Goal: Communication & Community: Answer question/provide support

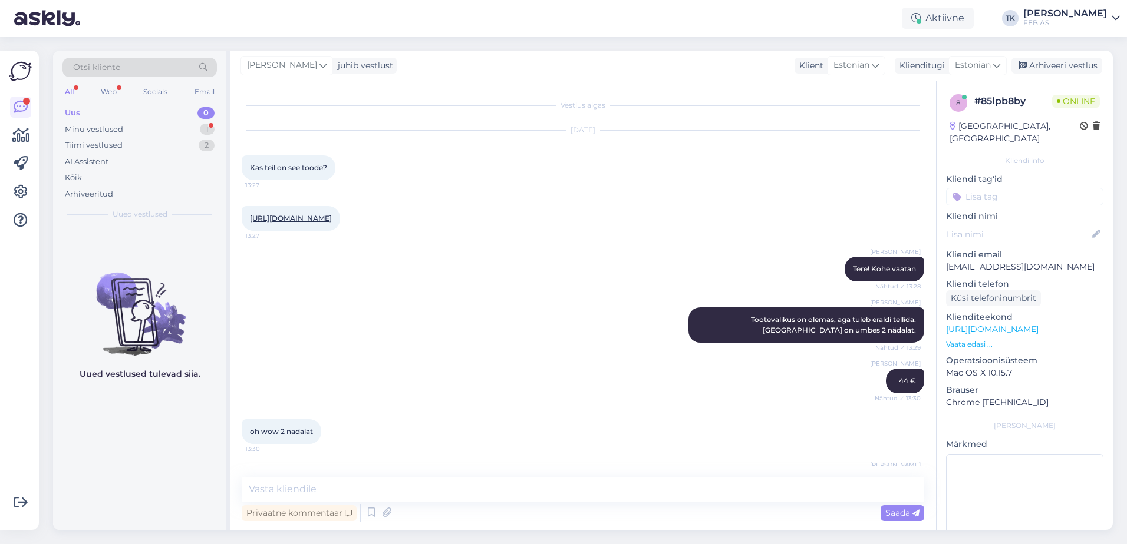
scroll to position [796, 0]
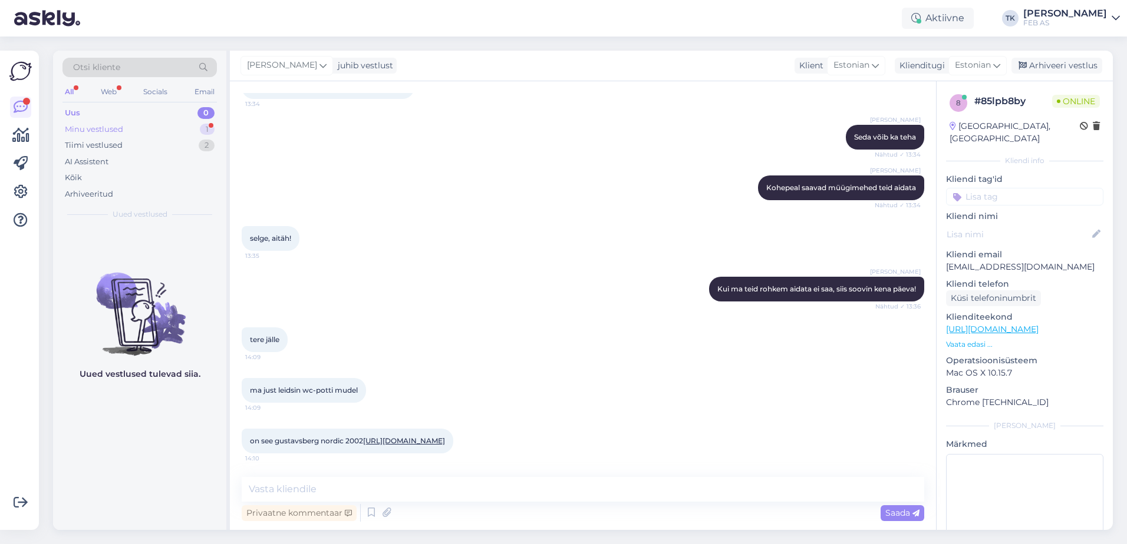
click at [100, 129] on div "Minu vestlused" at bounding box center [94, 130] width 58 height 12
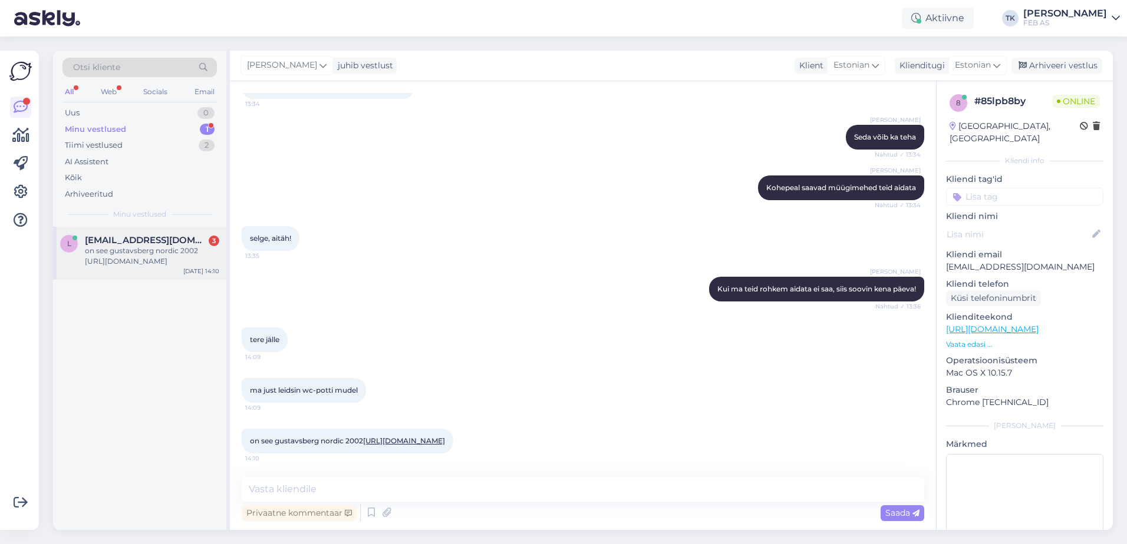
click at [141, 240] on span "[EMAIL_ADDRESS][DOMAIN_NAME]" at bounding box center [146, 240] width 123 height 11
click at [384, 490] on textarea at bounding box center [583, 489] width 682 height 25
click at [402, 429] on div "on see gustavsberg nordic 2002 [URL][DOMAIN_NAME] 14:10" at bounding box center [348, 441] width 212 height 25
click at [398, 437] on link "[URL][DOMAIN_NAME]" at bounding box center [404, 441] width 82 height 9
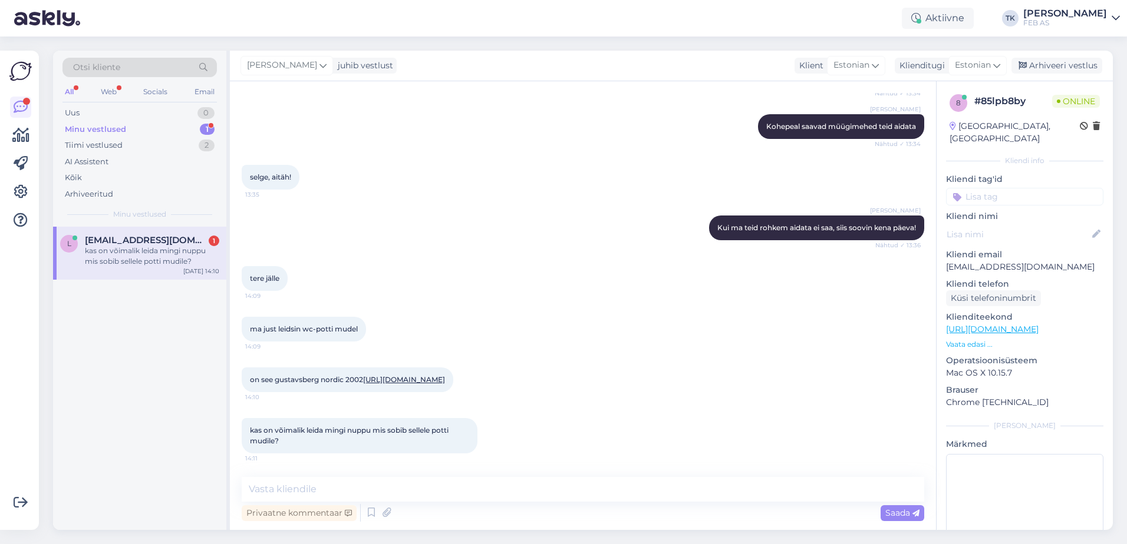
scroll to position [857, 0]
click at [466, 484] on textarea at bounding box center [583, 489] width 682 height 25
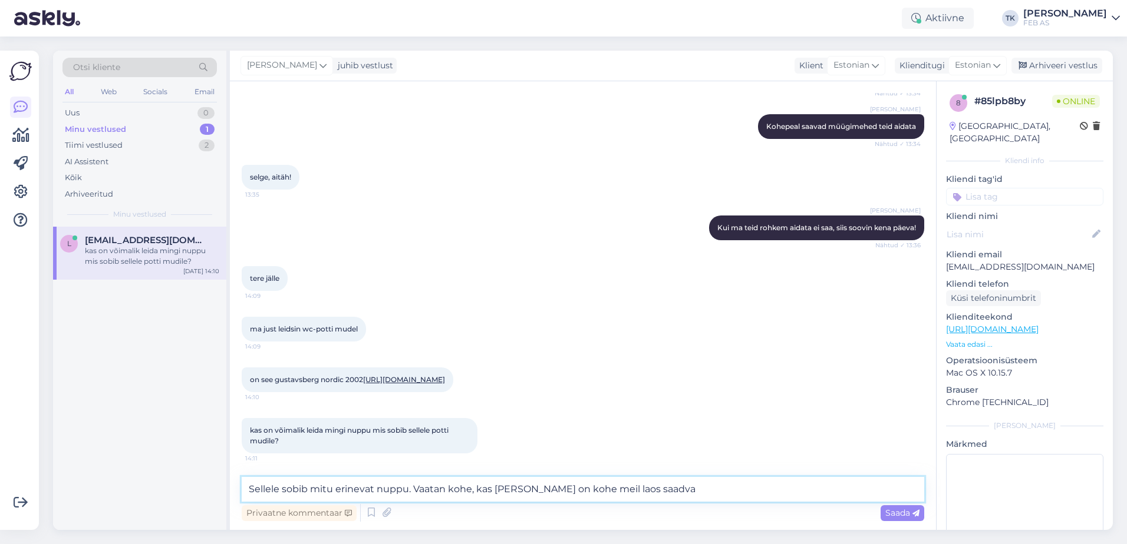
type textarea "Sellele sobib mitu erinevat nuppu. Vaatan kohe, kas [PERSON_NAME] on kohe meil …"
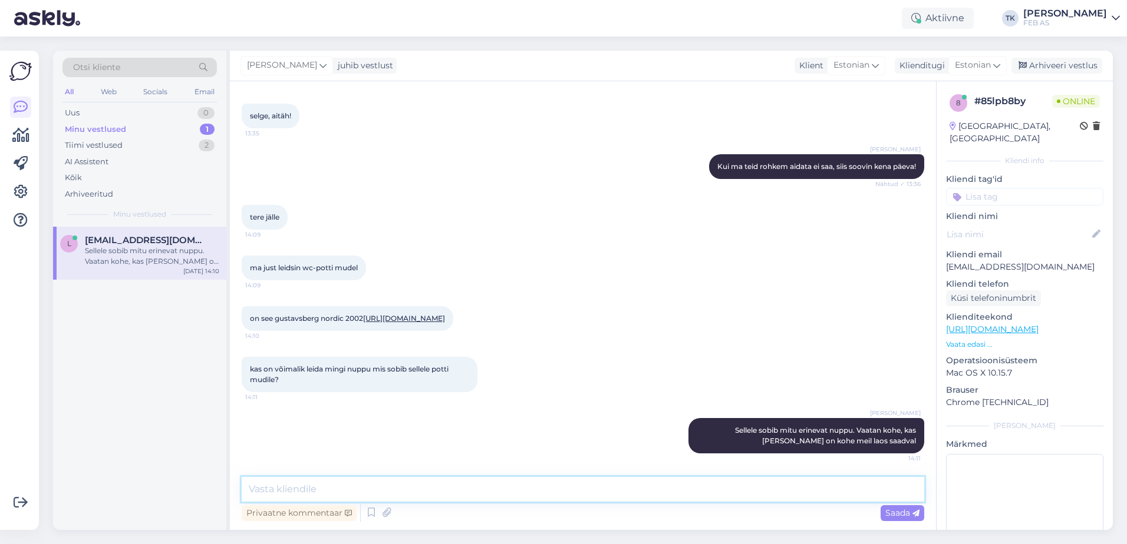
click at [680, 488] on textarea at bounding box center [583, 489] width 682 height 25
paste textarea "[URL][DOMAIN_NAME]"
type textarea "[URL][DOMAIN_NAME]"
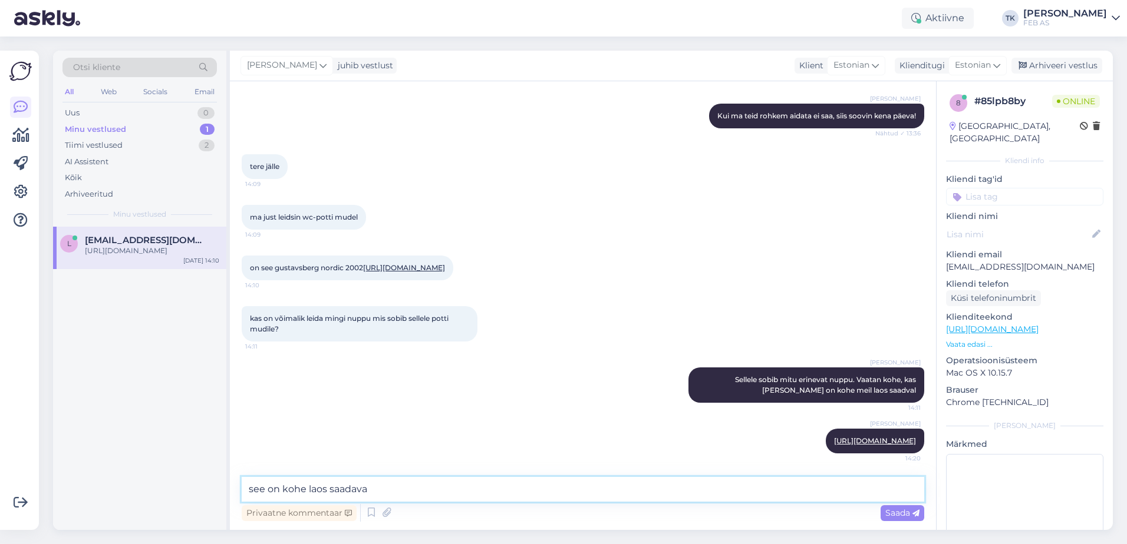
type textarea "see on kohe laos saadaval"
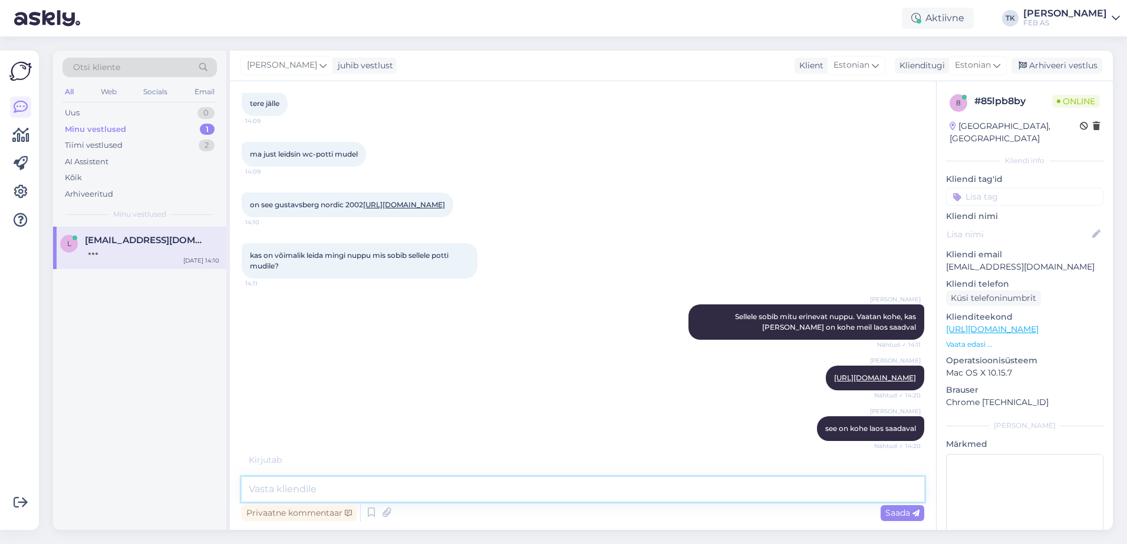
click at [484, 490] on textarea at bounding box center [583, 489] width 682 height 25
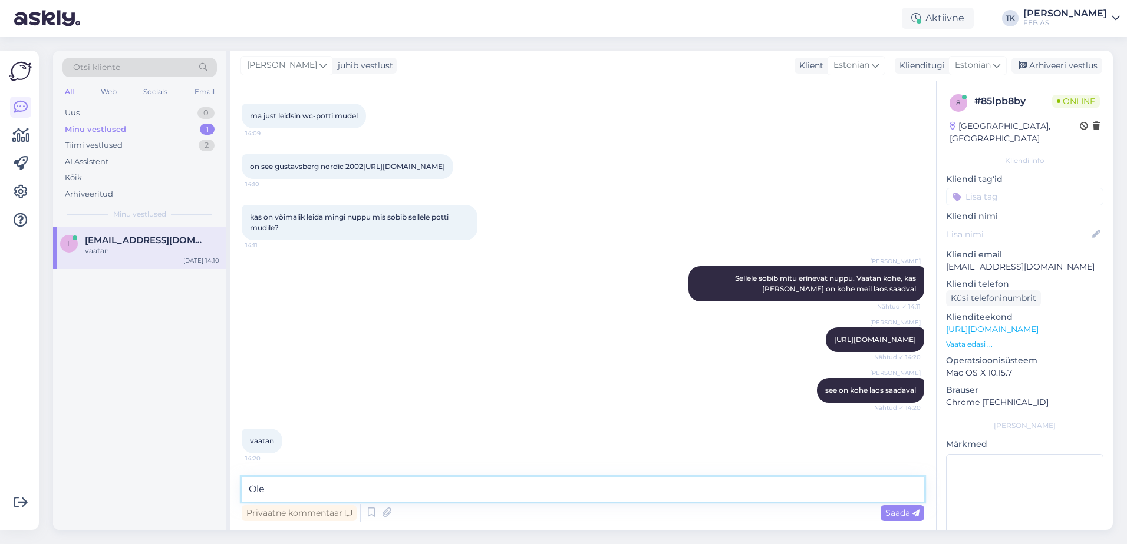
scroll to position [1081, 0]
type textarea "Olemas mõlemas Tallinna kaupluses"
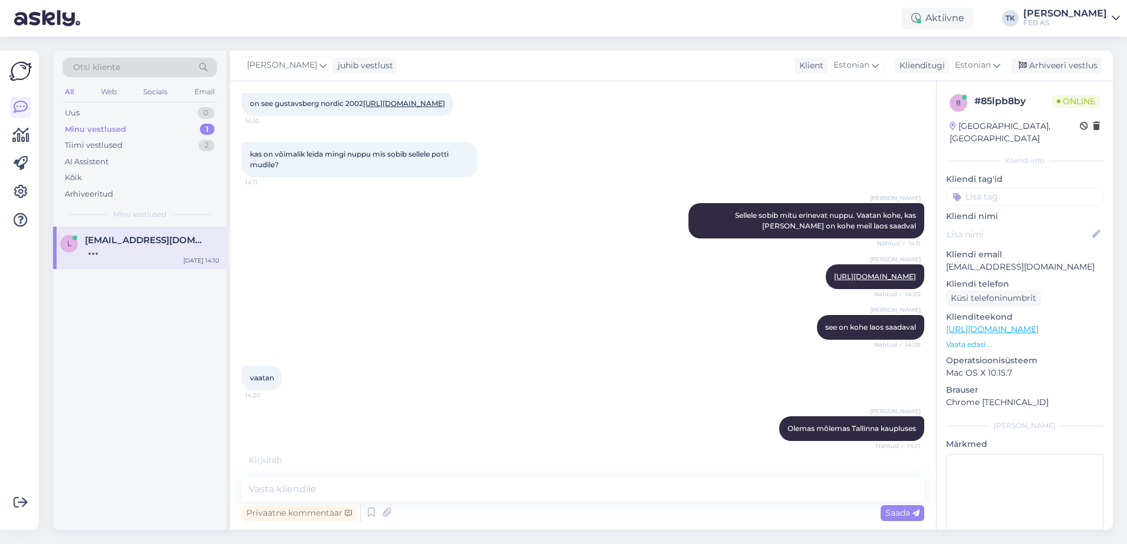
scroll to position [1182, 0]
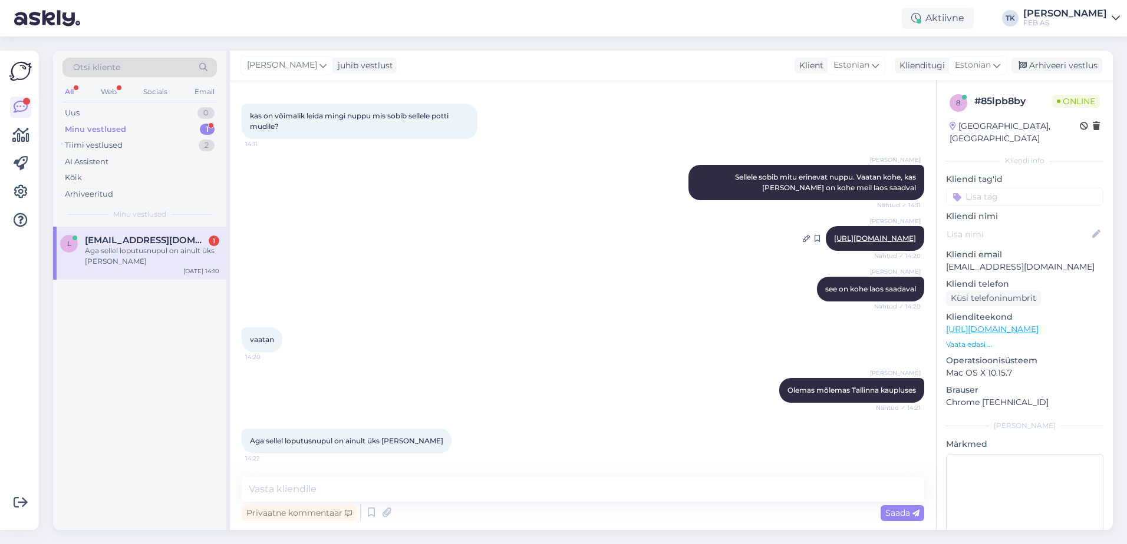
click at [835, 234] on link "[URL][DOMAIN_NAME]" at bounding box center [875, 238] width 82 height 9
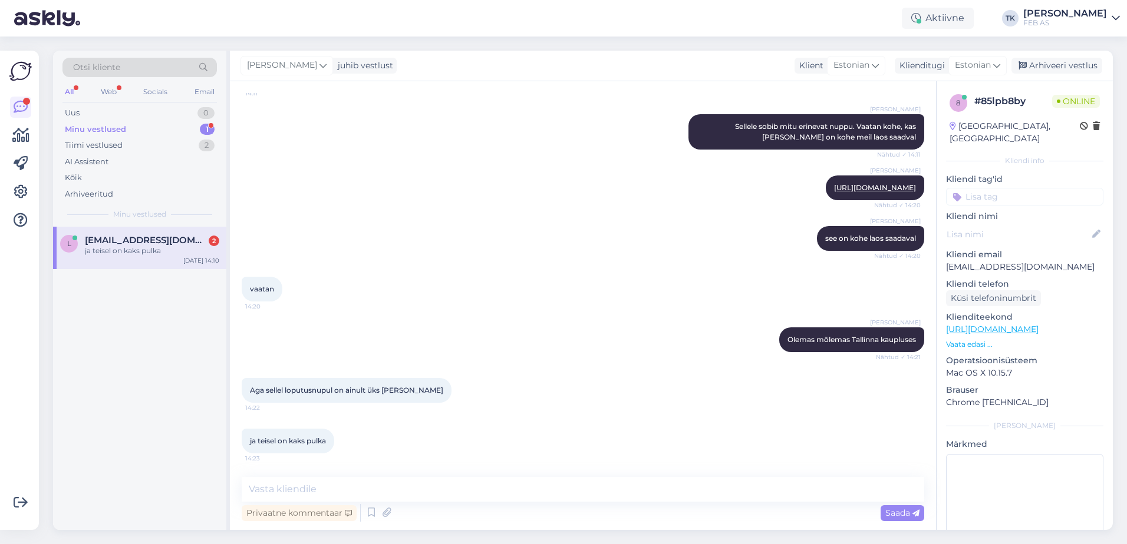
scroll to position [1233, 0]
click at [489, 488] on textarea at bounding box center [583, 489] width 682 height 25
click at [530, 384] on div "Aga sellel loputusnupul on ainult üks [PERSON_NAME] 14:22" at bounding box center [583, 390] width 682 height 51
click at [570, 493] on textarea at bounding box center [583, 489] width 682 height 25
click at [521, 398] on div "Aga sellel loputusnupul on ainult üks [PERSON_NAME] 14:22" at bounding box center [583, 390] width 682 height 51
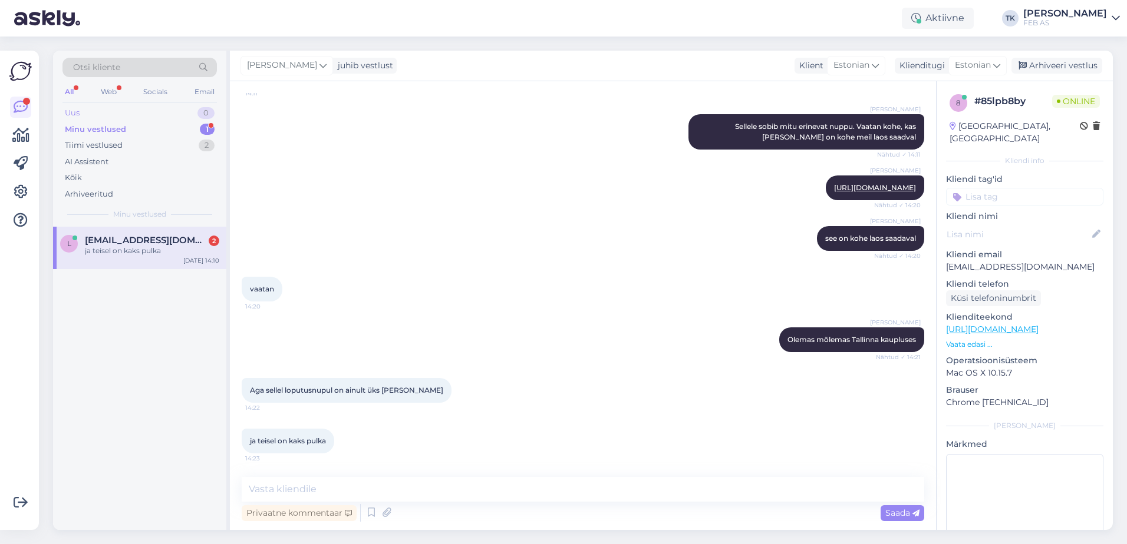
click at [112, 107] on div "Uus 0" at bounding box center [139, 113] width 154 height 16
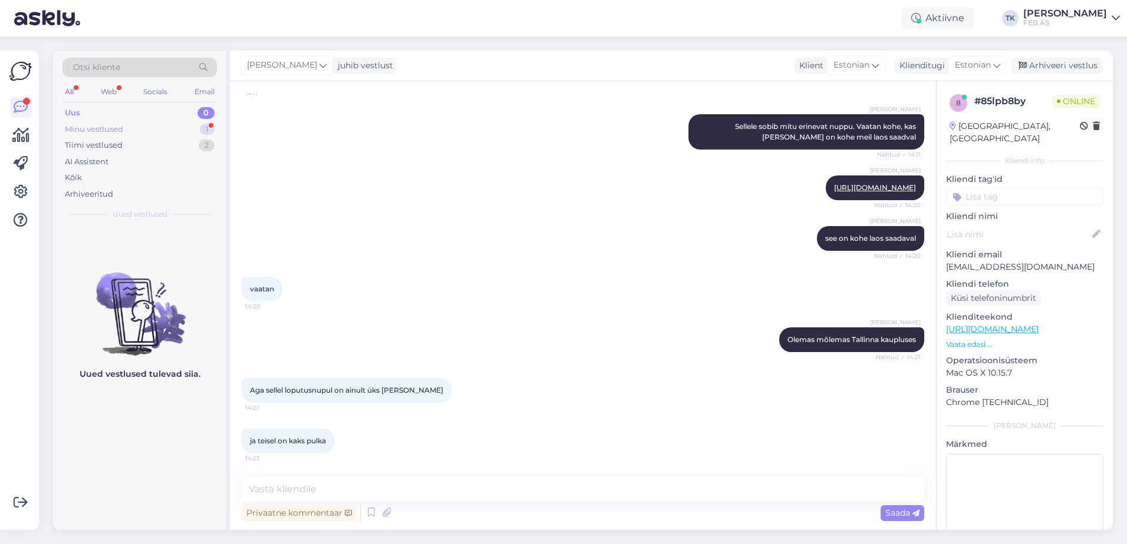
click at [106, 123] on div "Minu vestlused 1" at bounding box center [139, 129] width 154 height 16
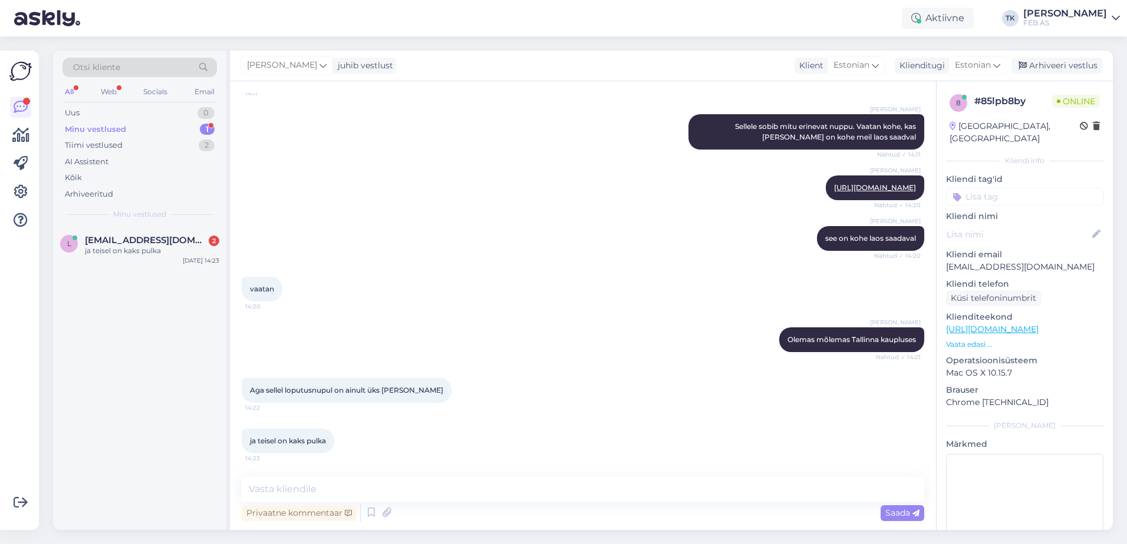
click at [133, 220] on div "Otsi kliente All Web Socials Email Uus 0 Minu vestlused 1 Tiimi vestlused 2 AI …" at bounding box center [139, 139] width 173 height 176
click at [134, 238] on span "[EMAIL_ADDRESS][DOMAIN_NAME]" at bounding box center [146, 240] width 123 height 11
click at [534, 319] on div "Triinu [PERSON_NAME] Olemas mõlemas Tallinna kaupluses Nähtud ✓ 14:21" at bounding box center [583, 340] width 682 height 51
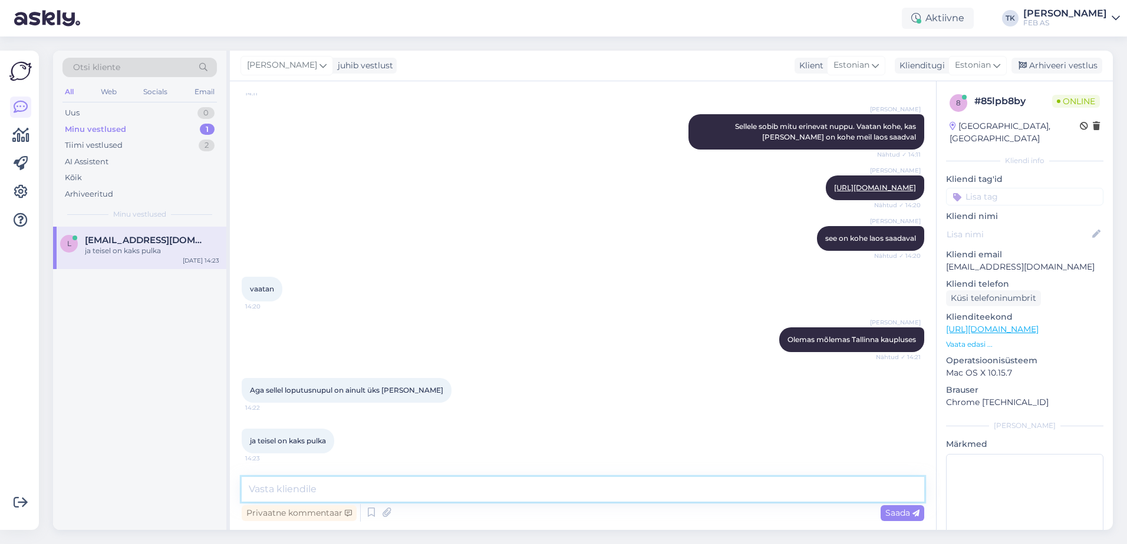
click at [549, 478] on textarea at bounding box center [583, 489] width 682 height 25
type textarea "saate pildi saata, milline loputusnupp teile hetkel on?"
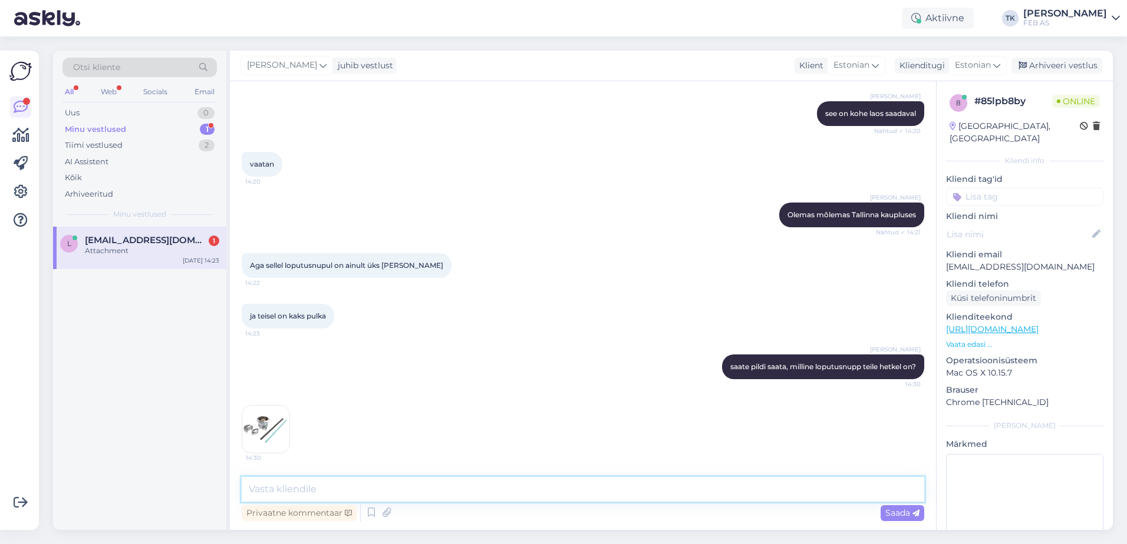
scroll to position [1358, 0]
click at [282, 422] on img at bounding box center [265, 429] width 47 height 47
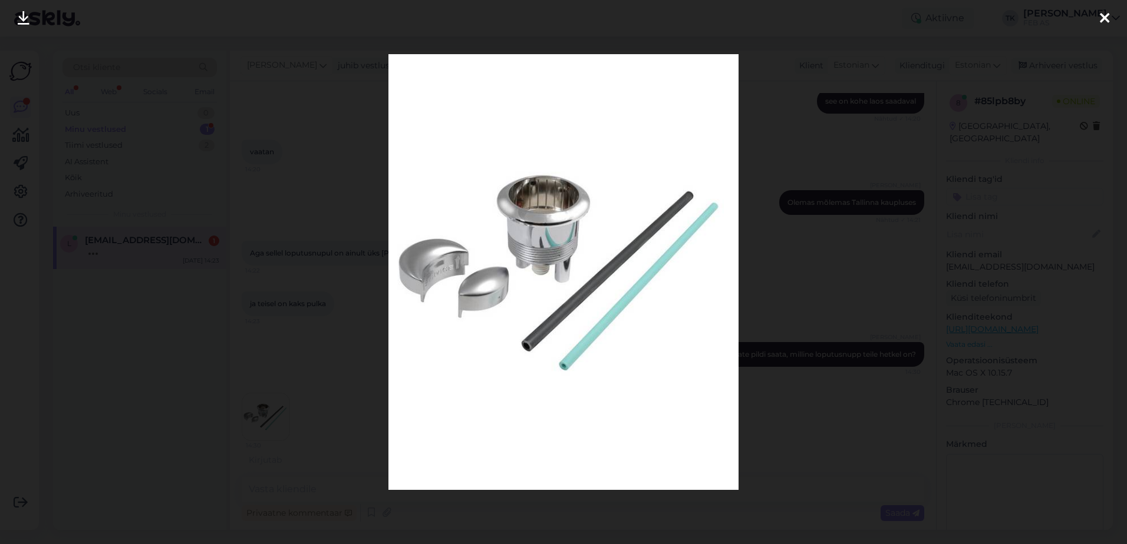
click at [955, 150] on div at bounding box center [563, 272] width 1127 height 544
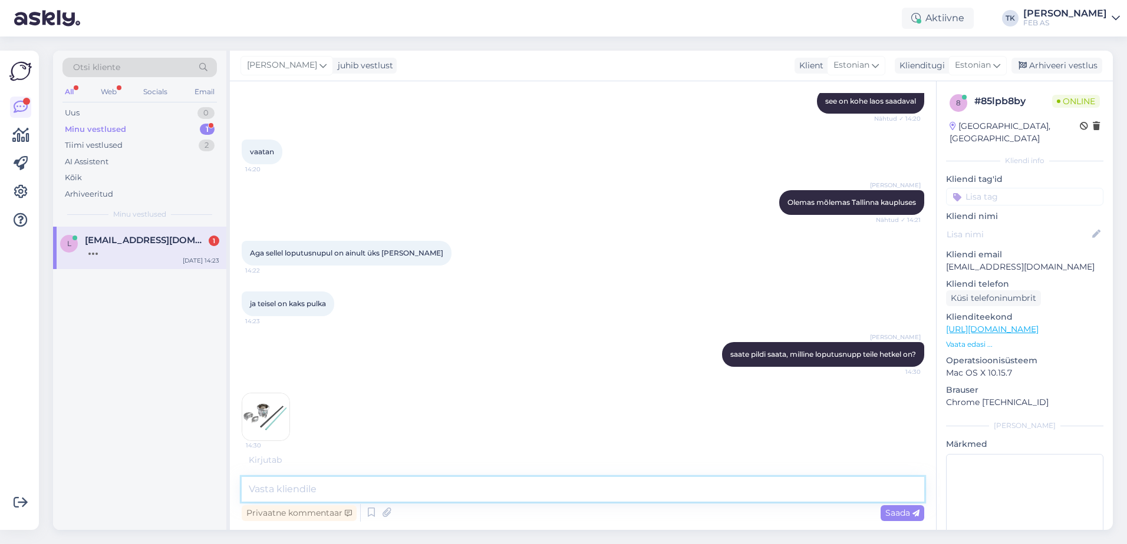
click at [361, 483] on textarea at bounding box center [583, 489] width 682 height 25
click at [405, 402] on div "14:30" at bounding box center [583, 417] width 682 height 74
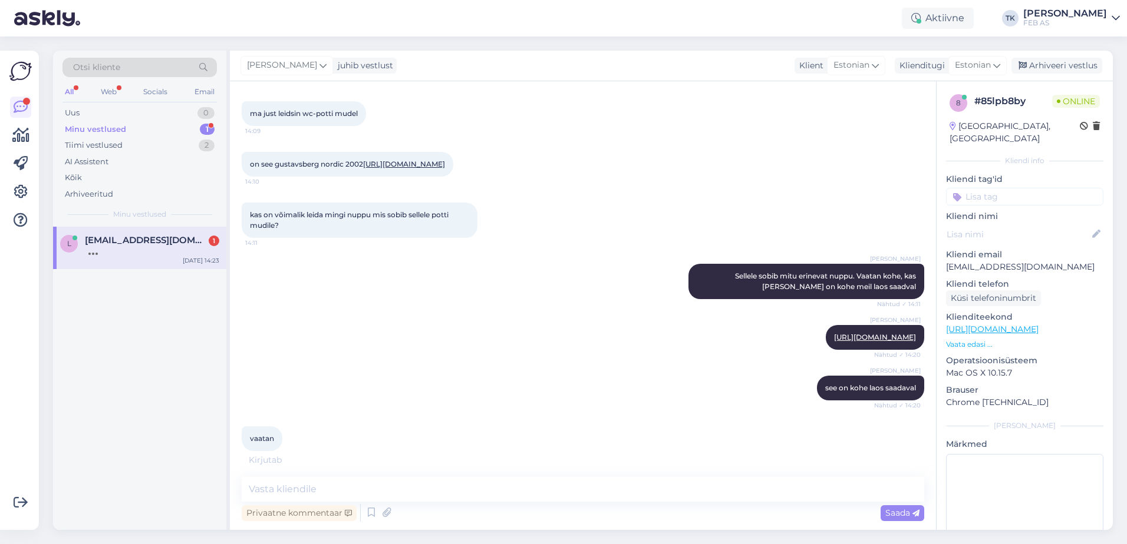
scroll to position [886, 0]
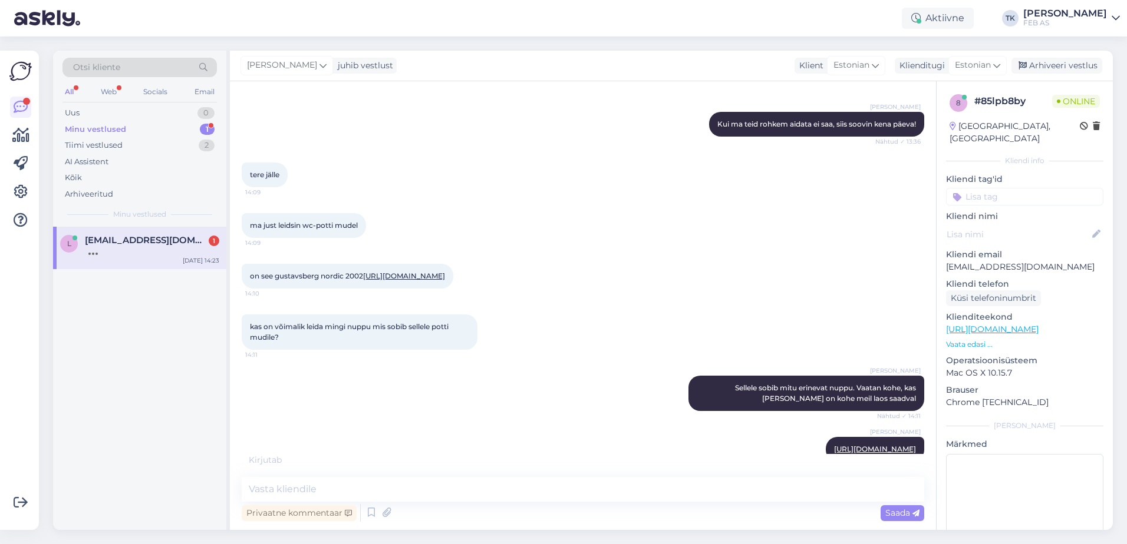
click at [368, 280] on link "[URL][DOMAIN_NAME]" at bounding box center [404, 276] width 82 height 9
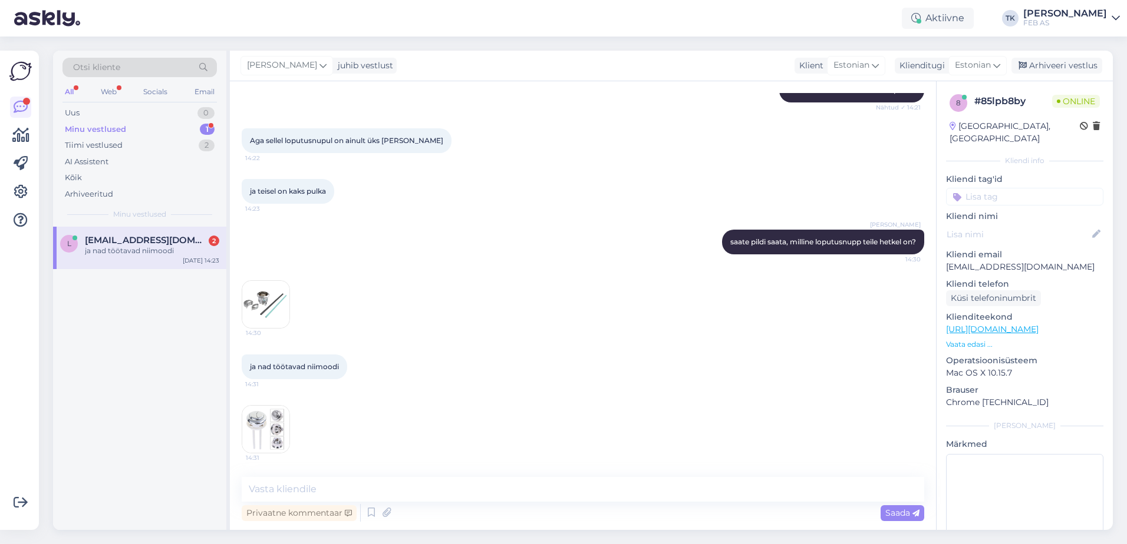
click at [270, 428] on img at bounding box center [265, 429] width 47 height 47
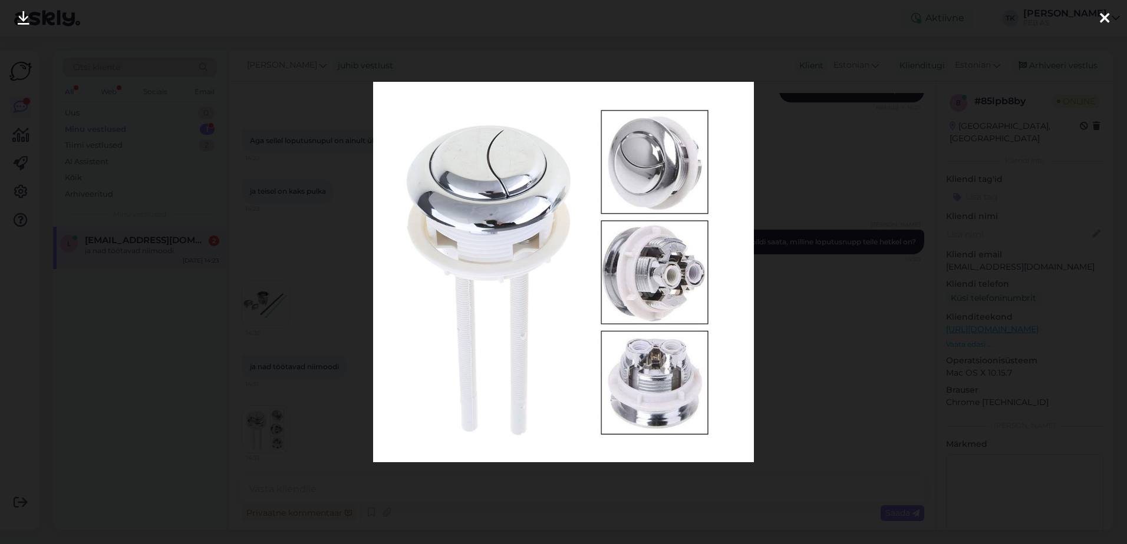
click at [289, 313] on div at bounding box center [563, 272] width 1127 height 544
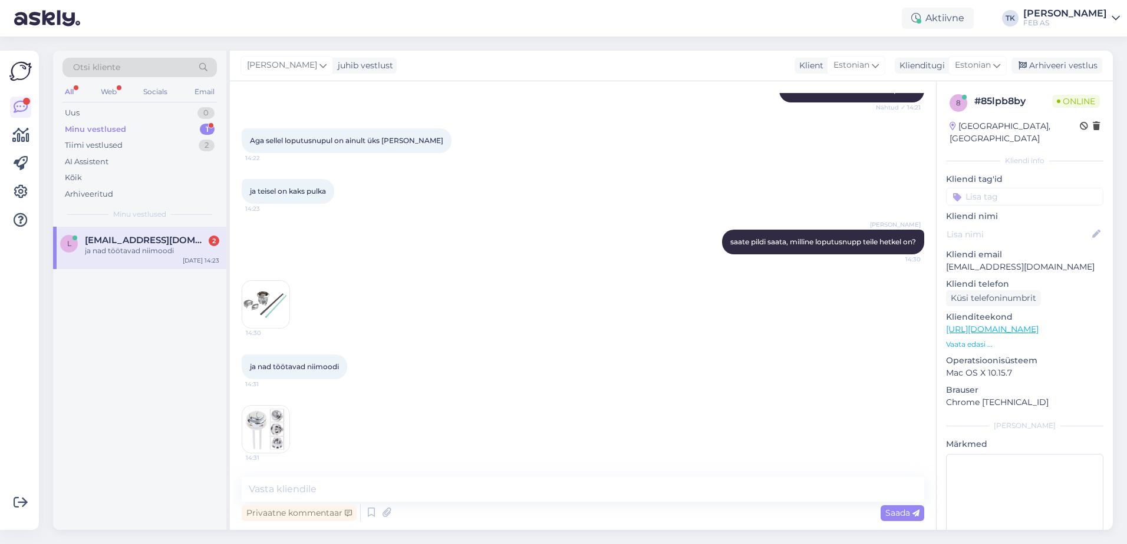
click at [252, 304] on img at bounding box center [265, 304] width 47 height 47
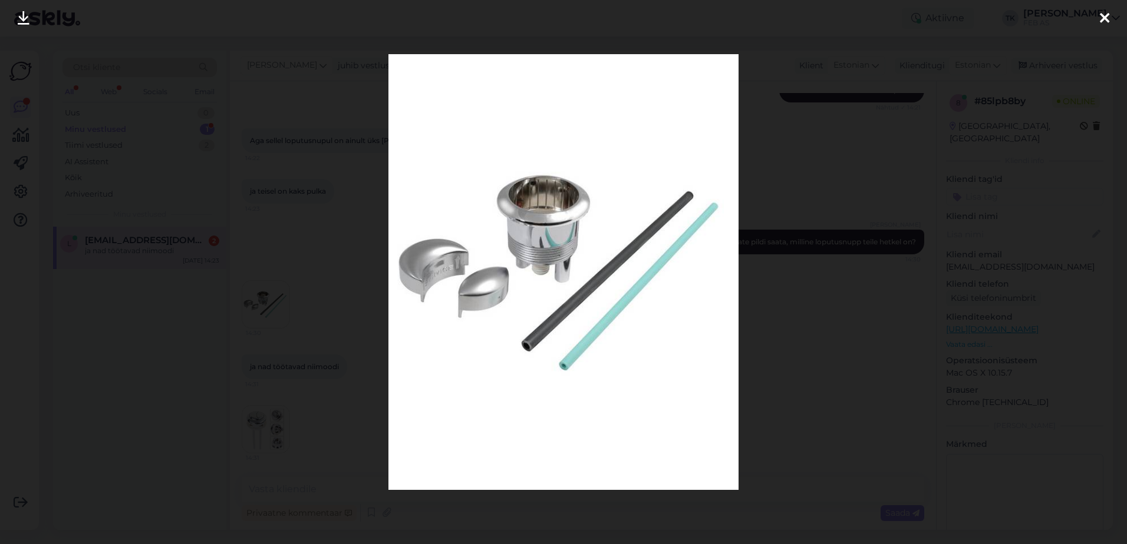
click at [848, 246] on div at bounding box center [563, 272] width 1127 height 544
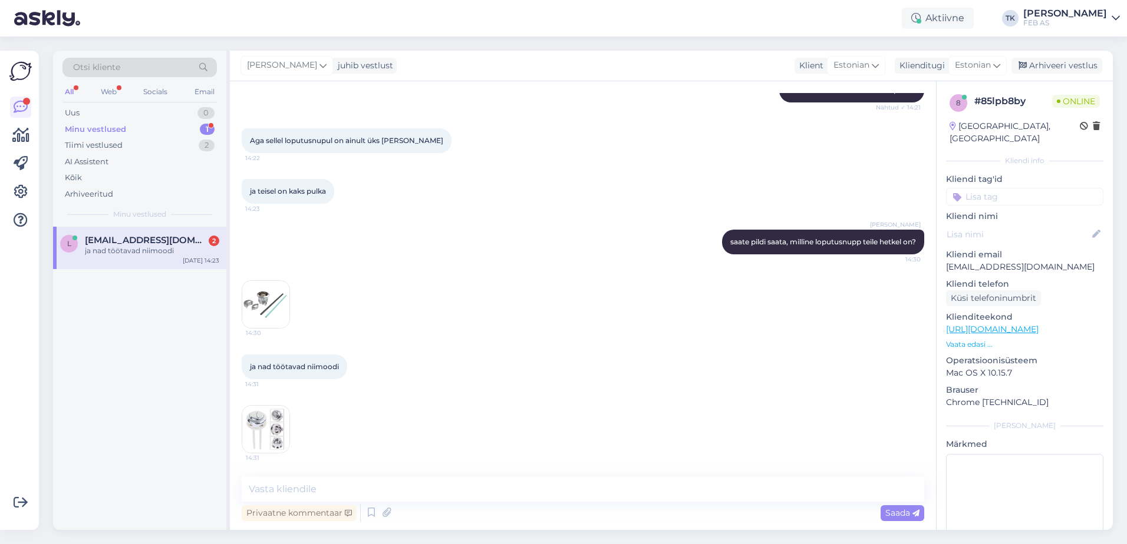
click at [283, 443] on img at bounding box center [265, 429] width 47 height 47
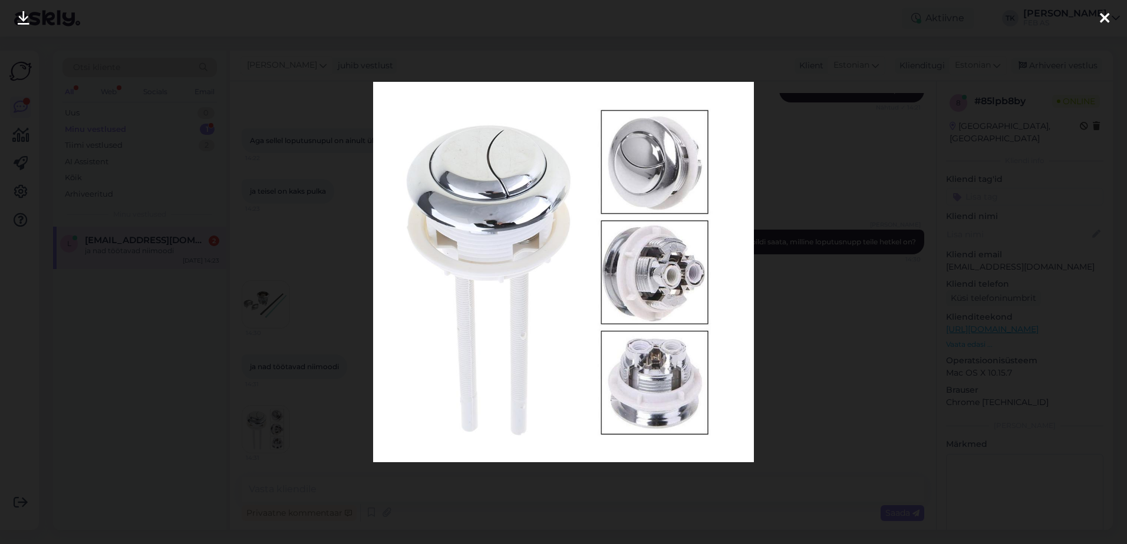
click at [898, 350] on div at bounding box center [563, 272] width 1127 height 544
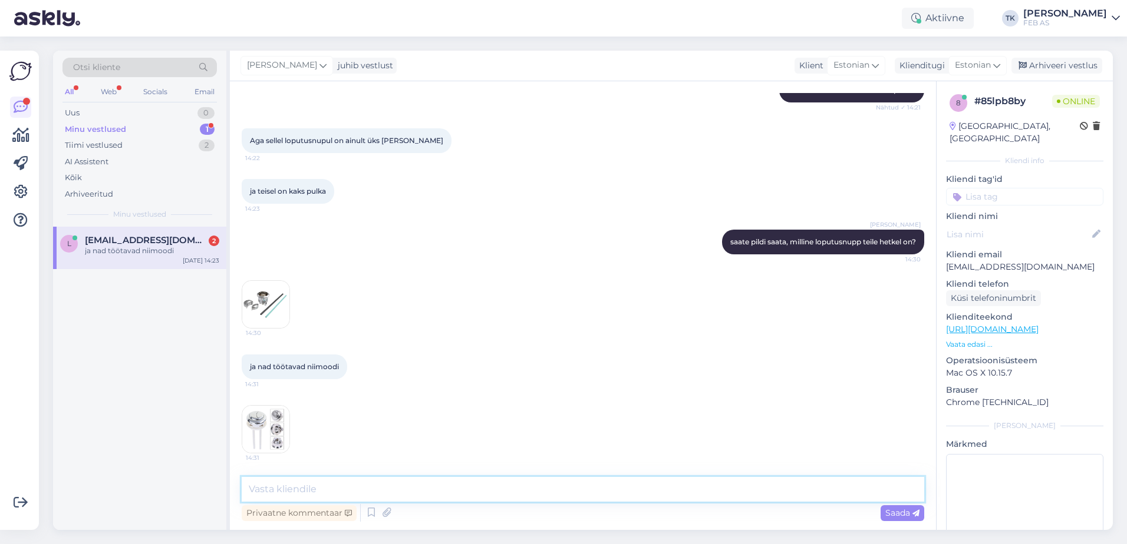
click at [268, 492] on textarea at bounding box center [583, 489] width 682 height 25
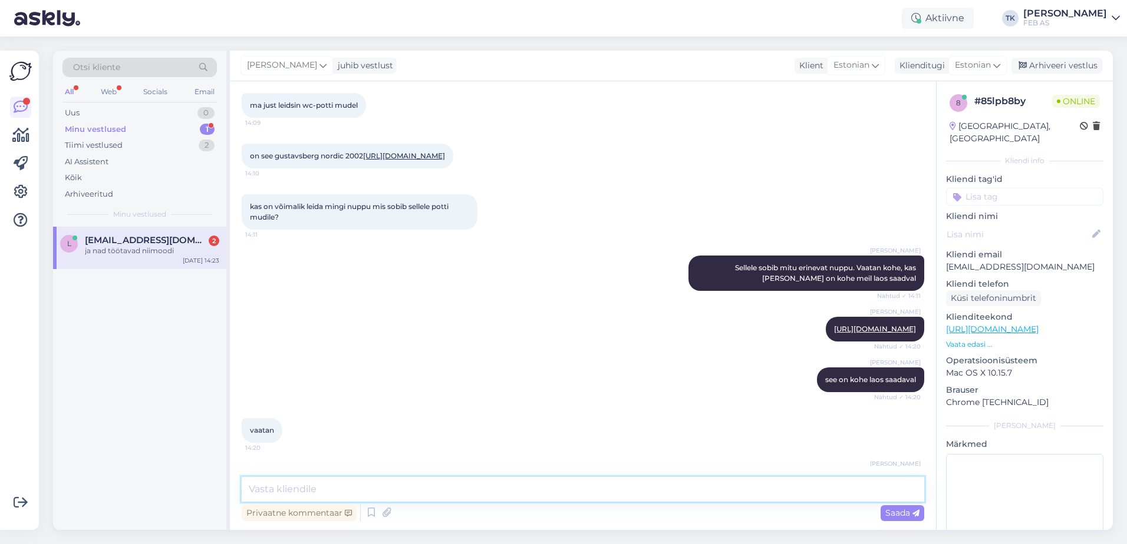
scroll to position [1011, 0]
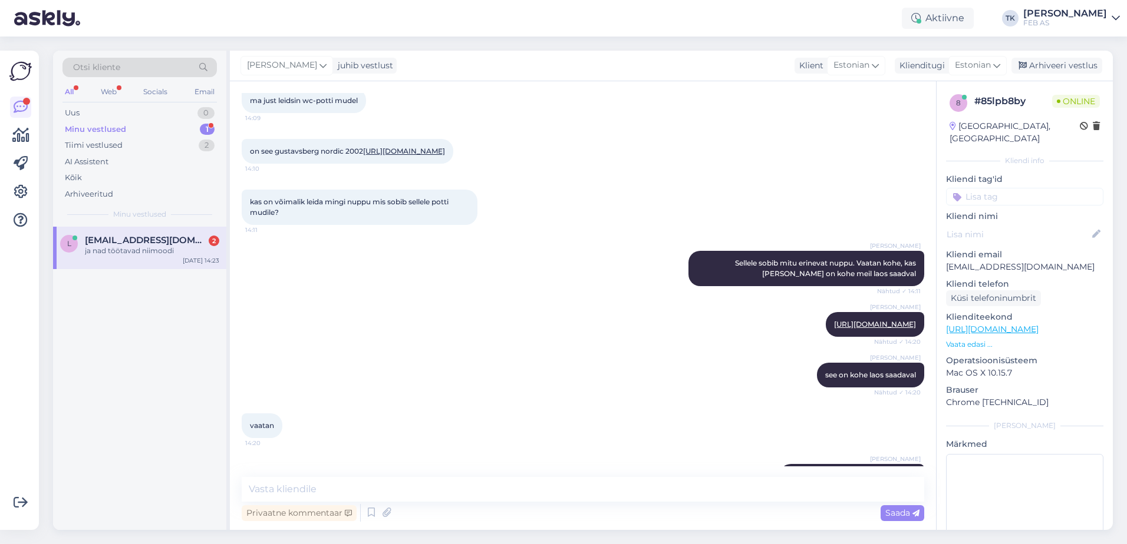
click at [363, 156] on link "[URL][DOMAIN_NAME]" at bounding box center [404, 151] width 82 height 9
click at [417, 481] on textarea at bounding box center [583, 489] width 682 height 25
paste textarea "[URL][DOMAIN_NAME]"
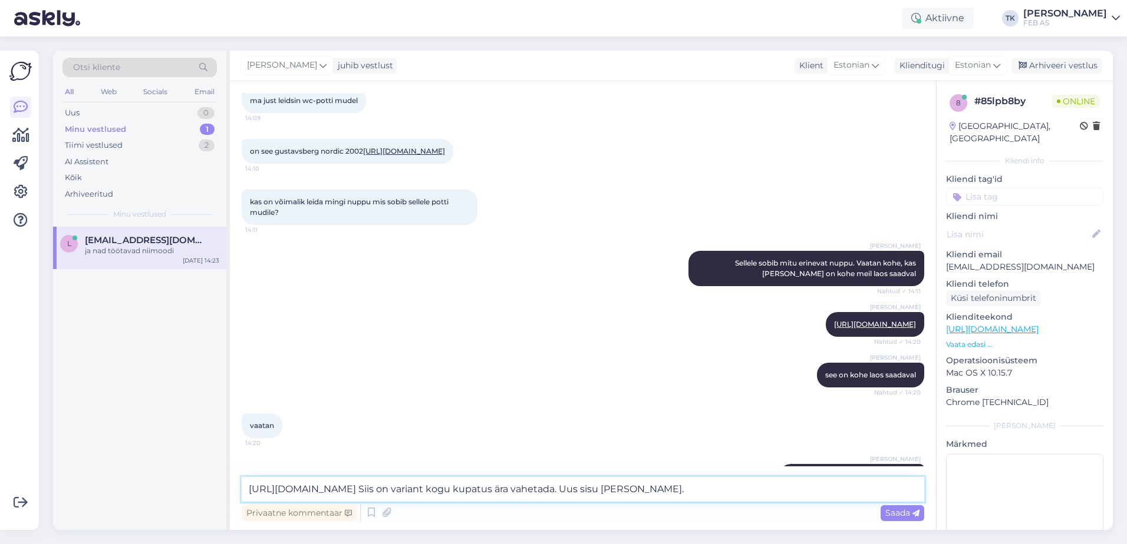
type textarea "[URL][DOMAIN_NAME] Siis on variant kogu kupatus ära vahetada. Uus sisu [PERSON_…"
click at [712, 487] on textarea "[URL][DOMAIN_NAME] Siis on variant kogu kupatus ära vahetada. Uus sisu [PERSON_…" at bounding box center [583, 489] width 682 height 25
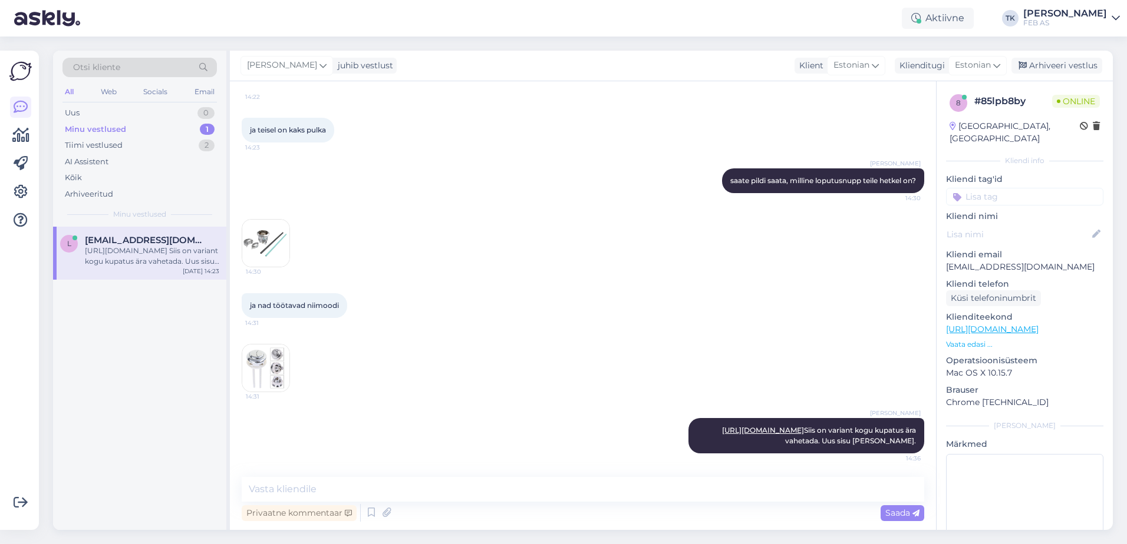
click at [639, 305] on div "ja nad töötavad niimoodi 14:31 14:31" at bounding box center [583, 342] width 682 height 125
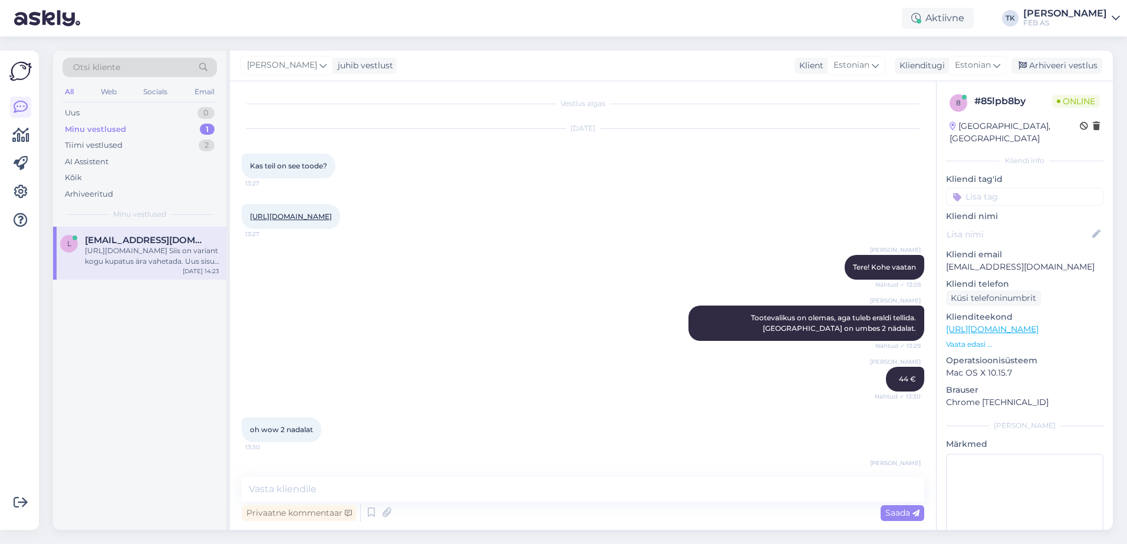
scroll to position [0, 0]
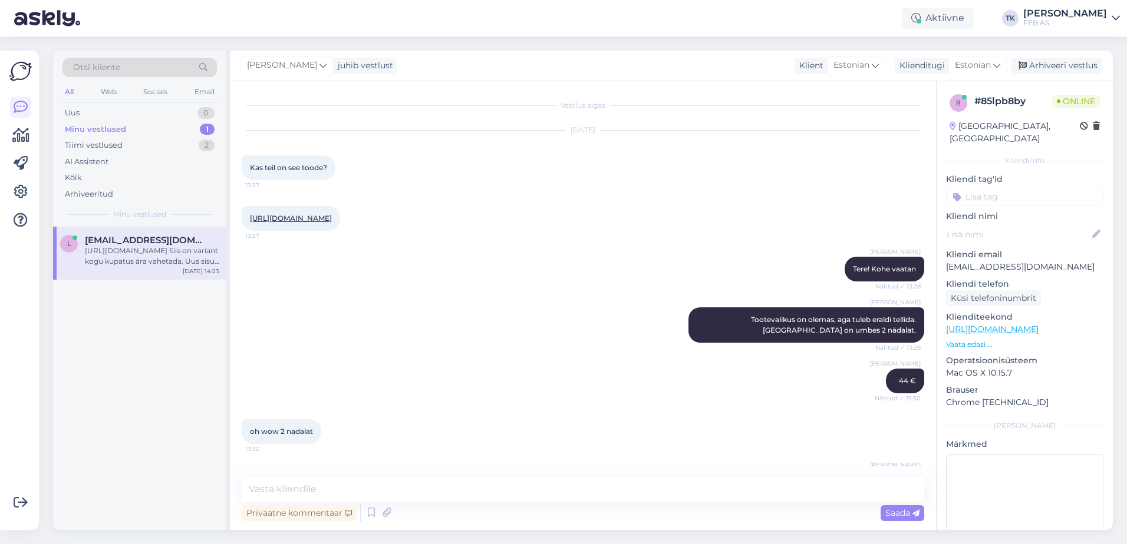
click at [313, 223] on link "[URL][DOMAIN_NAME]" at bounding box center [291, 218] width 82 height 9
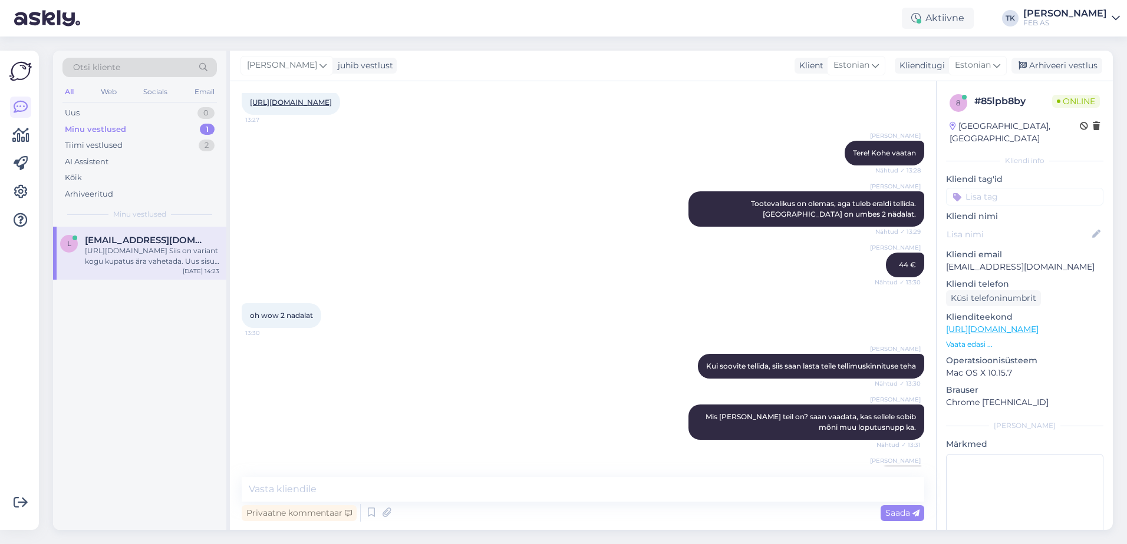
scroll to position [118, 0]
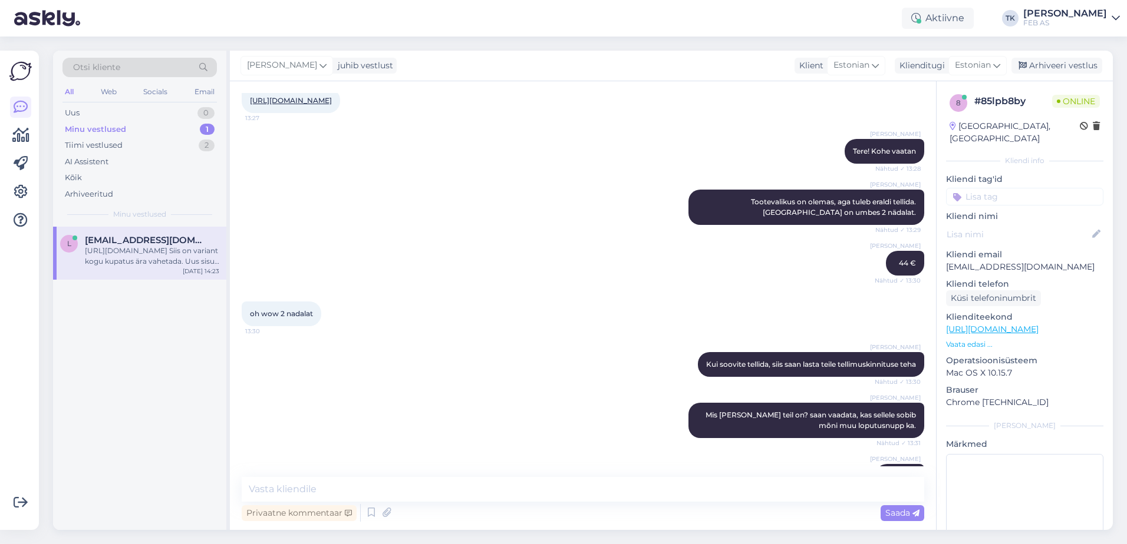
drag, startPoint x: 923, startPoint y: 186, endPoint x: 930, endPoint y: 181, distance: 8.5
click at [923, 187] on div "Vestlus algas [DATE] Kas teil on see toode? 13:27 [URL][DOMAIN_NAME] 13:27 Trii…" at bounding box center [588, 280] width 693 height 374
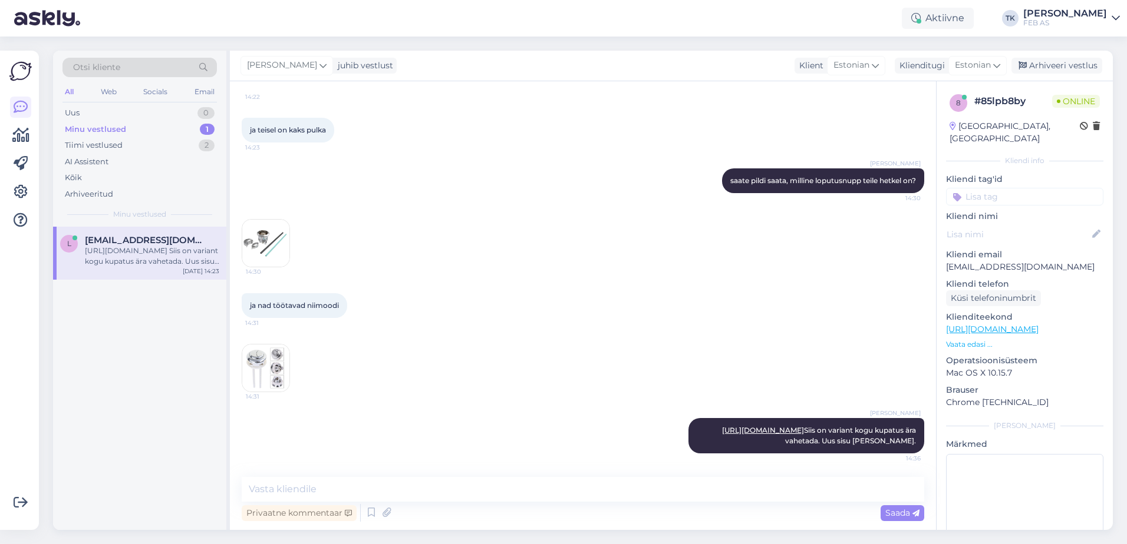
scroll to position [1555, 0]
click at [642, 484] on textarea at bounding box center [583, 489] width 682 height 25
type textarea "Või siis"
drag, startPoint x: 424, startPoint y: 489, endPoint x: 199, endPoint y: 495, distance: 225.2
click at [199, 495] on div "Otsi kliente All Web Socials Email Uus 0 Minu vestlused 1 Tiimi vestlused 2 AI …" at bounding box center [583, 291] width 1060 height 480
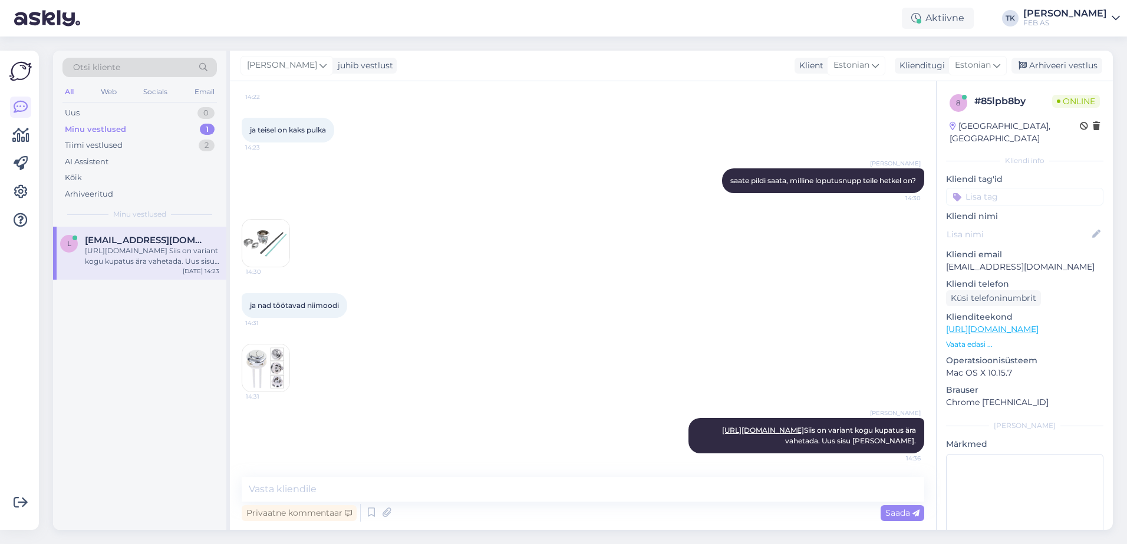
click at [449, 432] on div "Triinu [PERSON_NAME] [URL][DOMAIN_NAME] Siis on variant kogu kupatus ära vaheta…" at bounding box center [583, 435] width 682 height 61
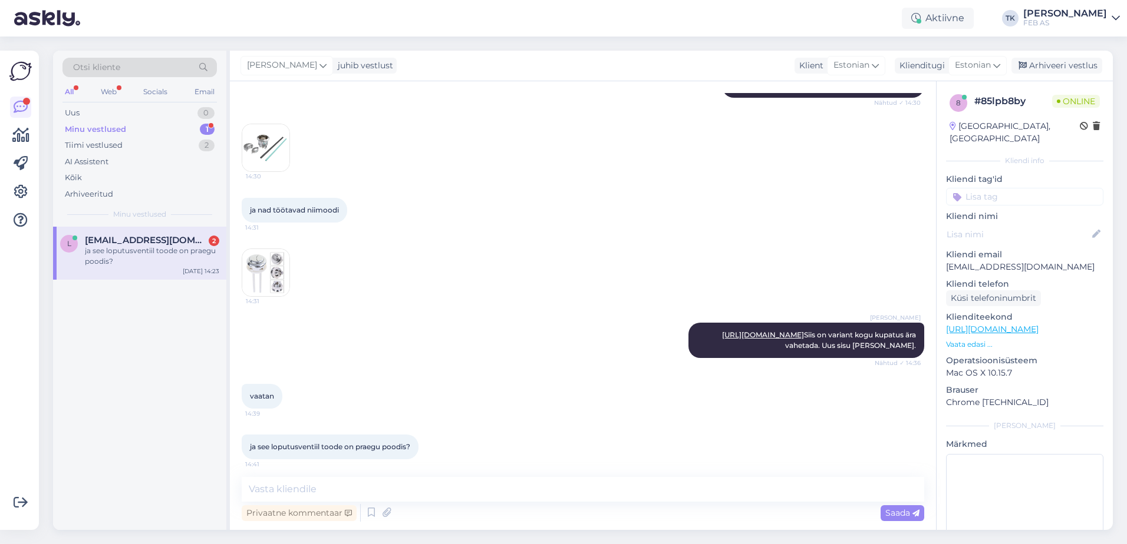
scroll to position [1656, 0]
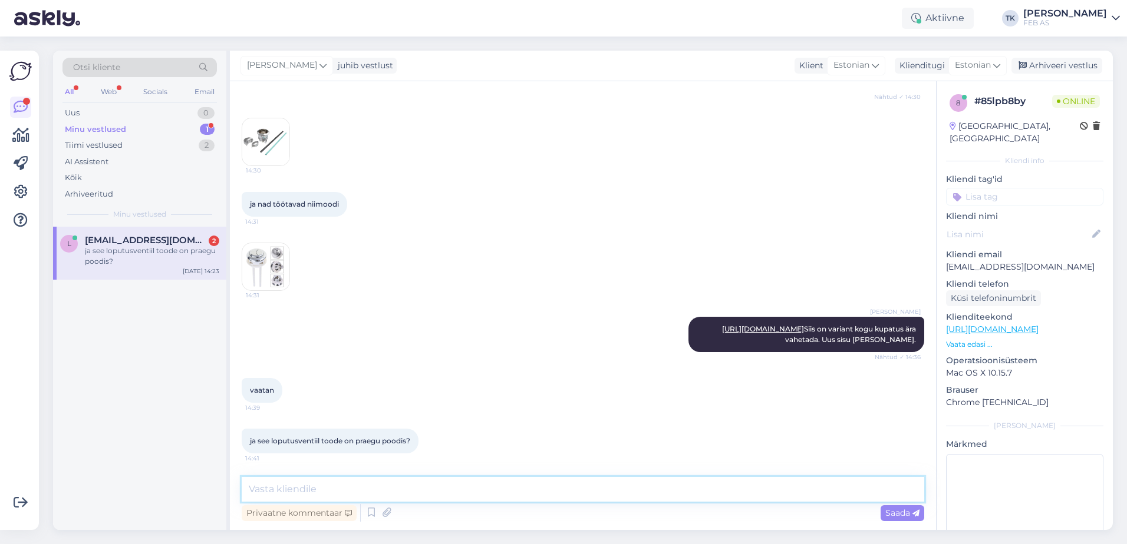
drag, startPoint x: 407, startPoint y: 498, endPoint x: 400, endPoint y: 493, distance: 8.0
click at [404, 496] on textarea at bounding box center [583, 489] width 682 height 25
click at [442, 483] on textarea "Vaata saadavust nupu alt näete, millistest kauplustes toode kohe saadaval on" at bounding box center [583, 489] width 682 height 25
type textarea "Vaata saadavust nupu alt näete, millistes kauplustes toode kohe saadaval on"
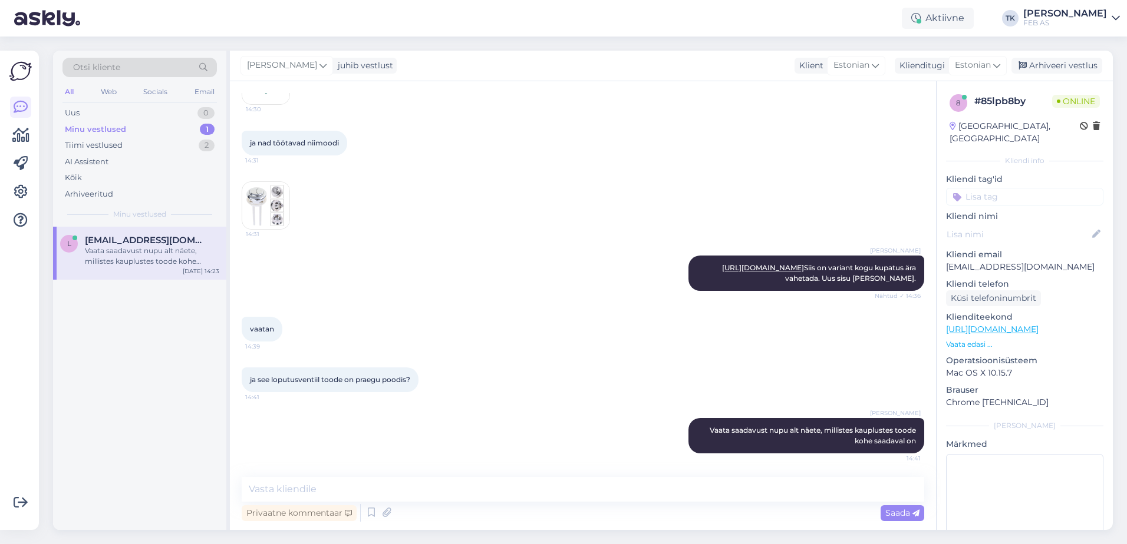
click at [516, 243] on div "Triinu [PERSON_NAME] [URL][DOMAIN_NAME] Siis on variant kogu kupatus ära vaheta…" at bounding box center [583, 273] width 682 height 61
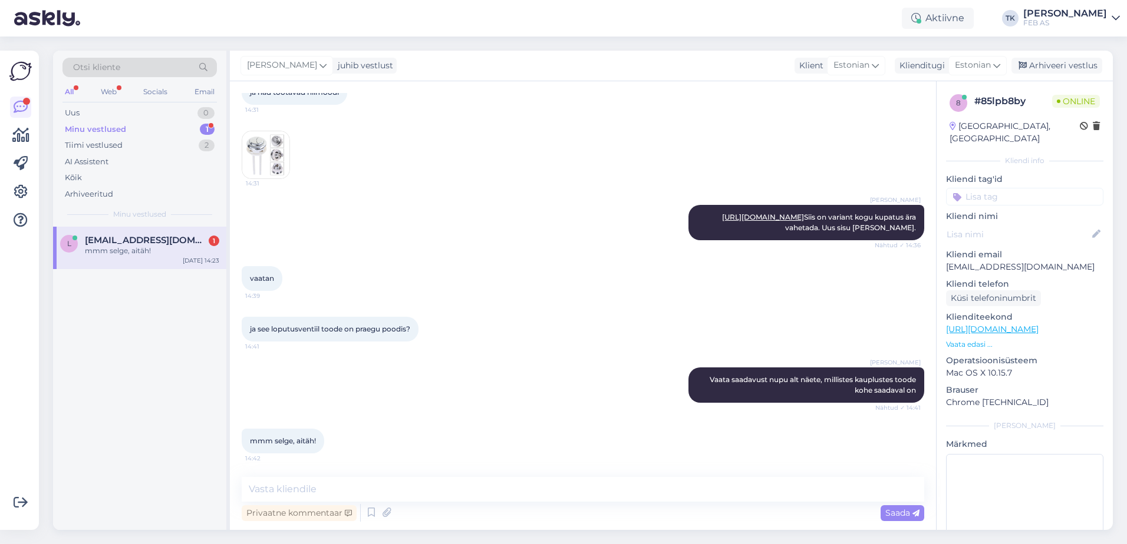
scroll to position [1768, 0]
click at [378, 488] on textarea at bounding box center [583, 489] width 682 height 25
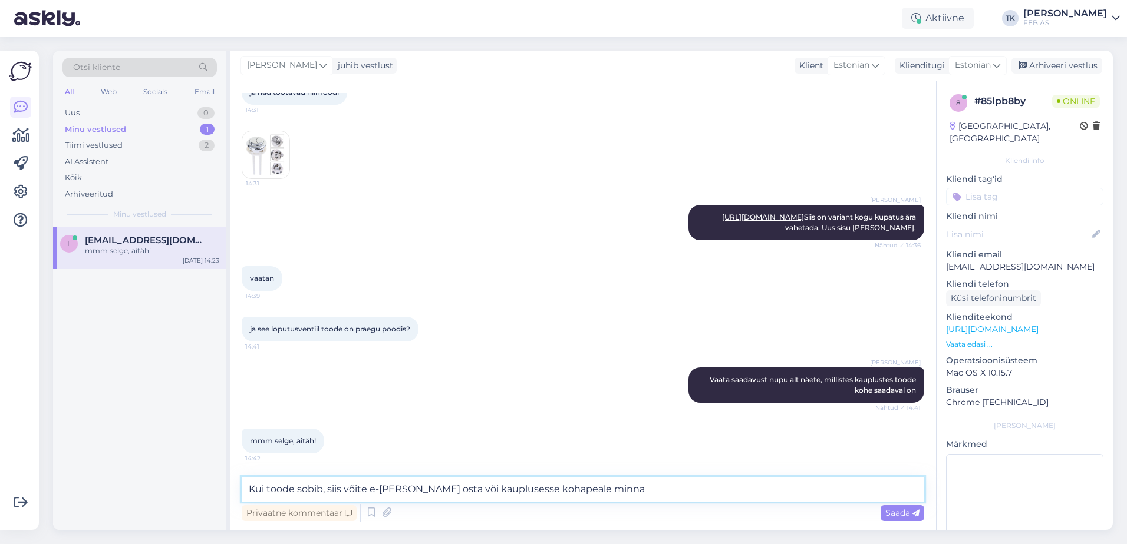
type textarea "Kui toode sobib, siis võite e-[PERSON_NAME] osta või kauplusesse kohapeale minn…"
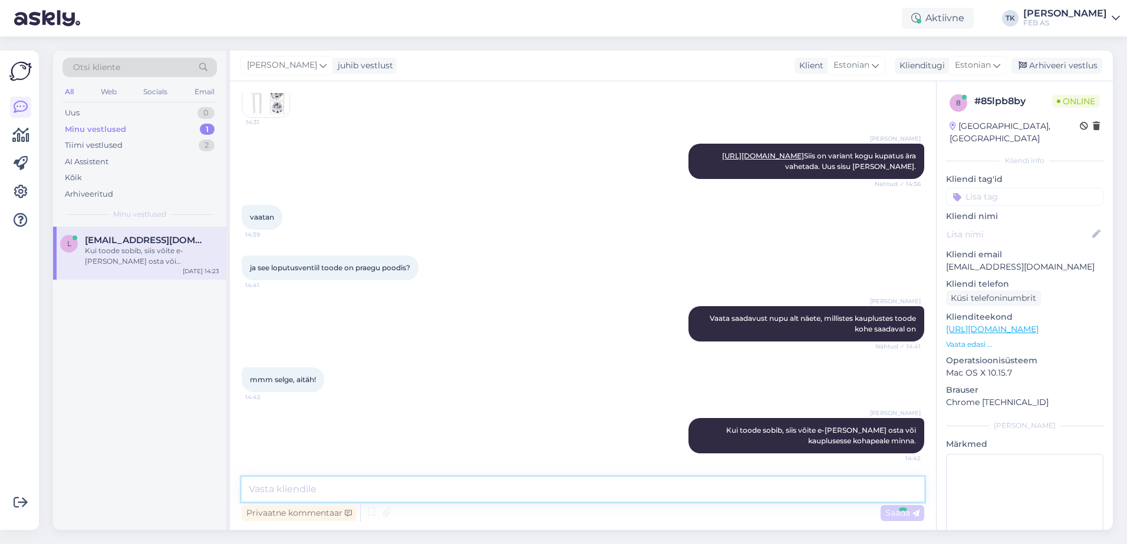
scroll to position [1829, 0]
click at [426, 402] on div "mmm selge, aitäh! 14:42" at bounding box center [583, 380] width 682 height 51
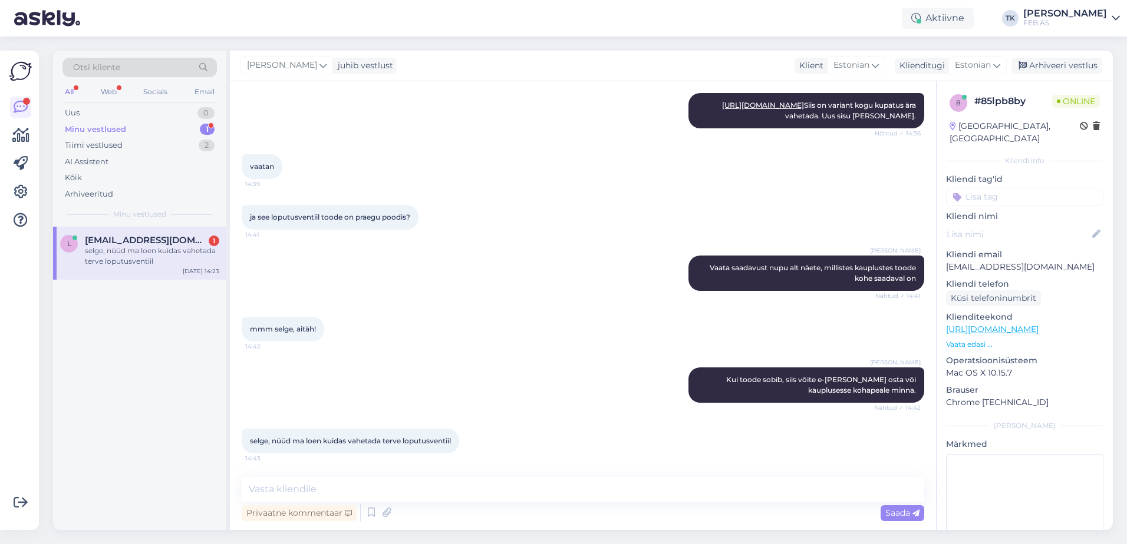
scroll to position [1880, 0]
click at [338, 484] on textarea at bounding box center [583, 489] width 682 height 25
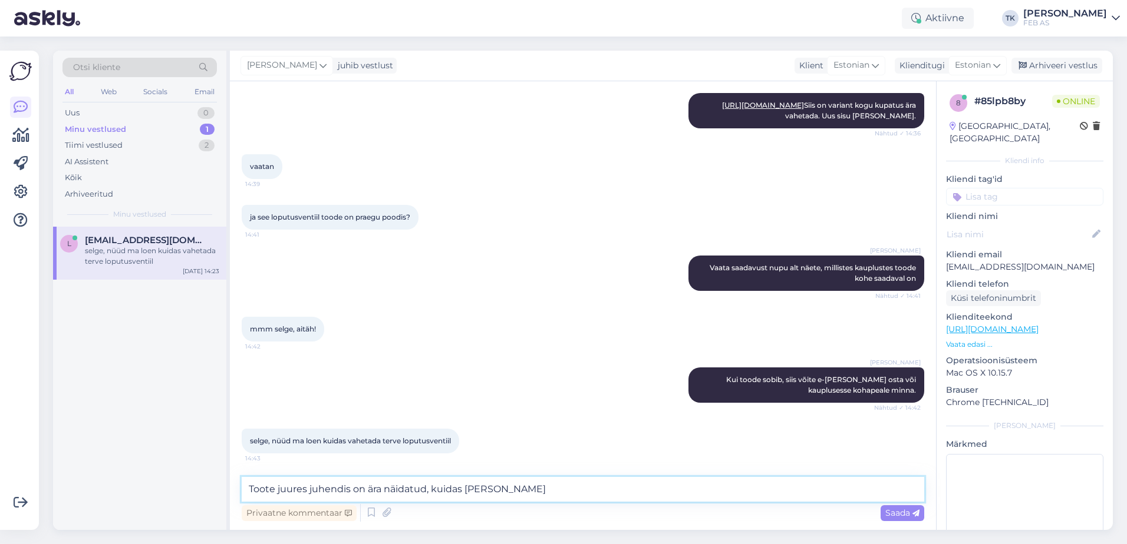
type textarea "Toote juures juhendis on ära näidatud, kuidas [PERSON_NAME]."
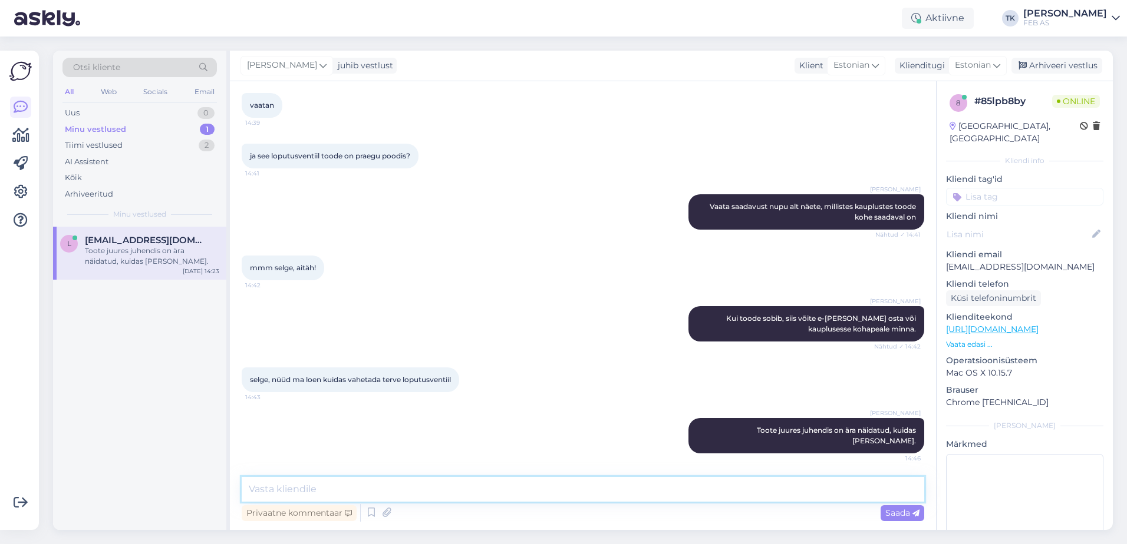
scroll to position [1930, 0]
click at [1079, 60] on div "Arhiveeri vestlus" at bounding box center [1056, 66] width 91 height 16
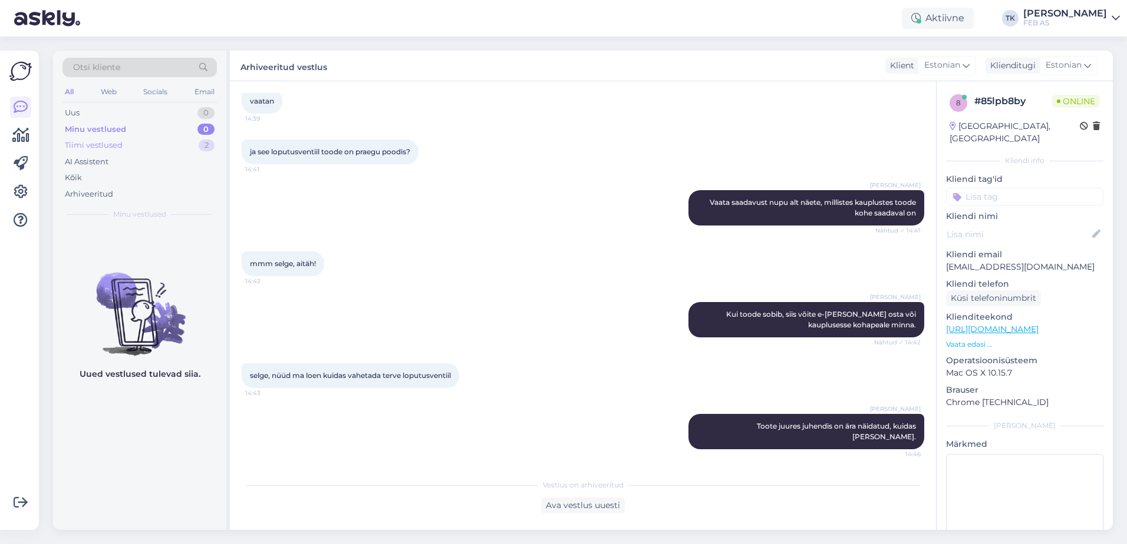
click at [130, 146] on div "Tiimi vestlused 2" at bounding box center [139, 145] width 154 height 16
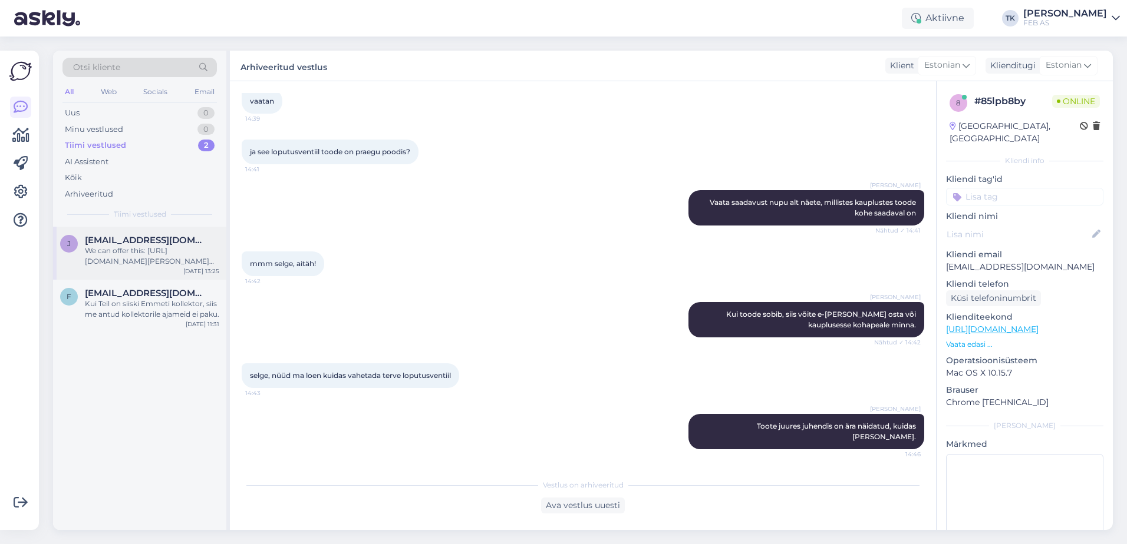
click at [133, 245] on span "[EMAIL_ADDRESS][DOMAIN_NAME]" at bounding box center [146, 240] width 123 height 11
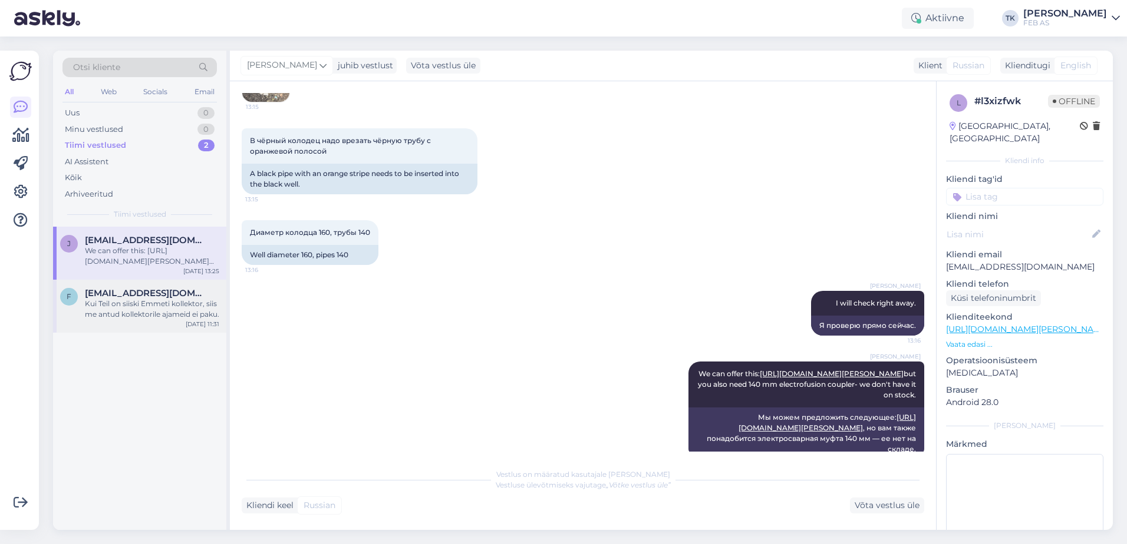
click at [120, 302] on div "Kui Teil on siiski Emmeti kollektor, siis me antud kollektorile ajameid ei paku." at bounding box center [152, 309] width 134 height 21
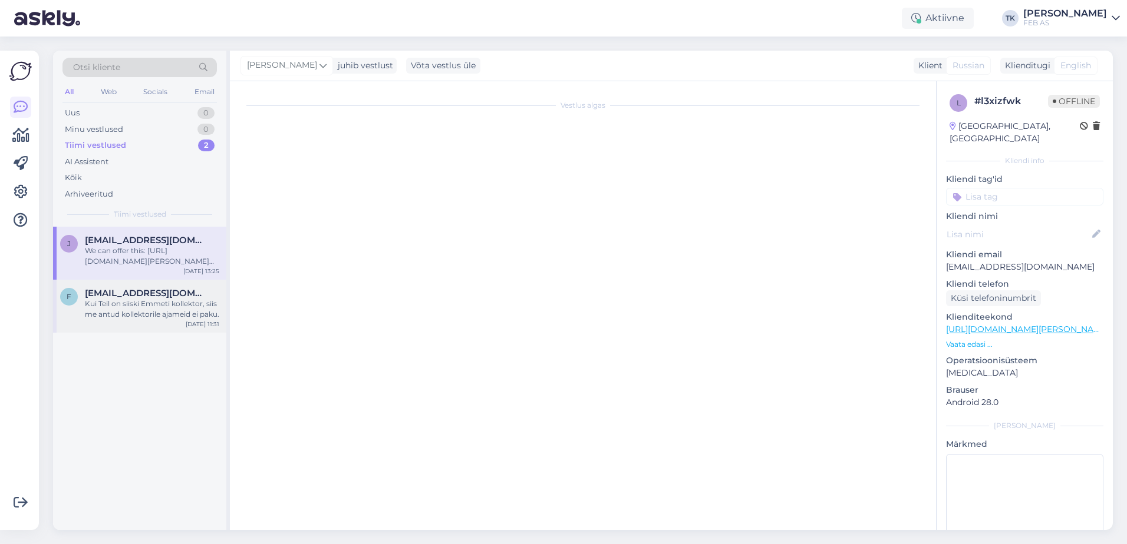
scroll to position [801, 0]
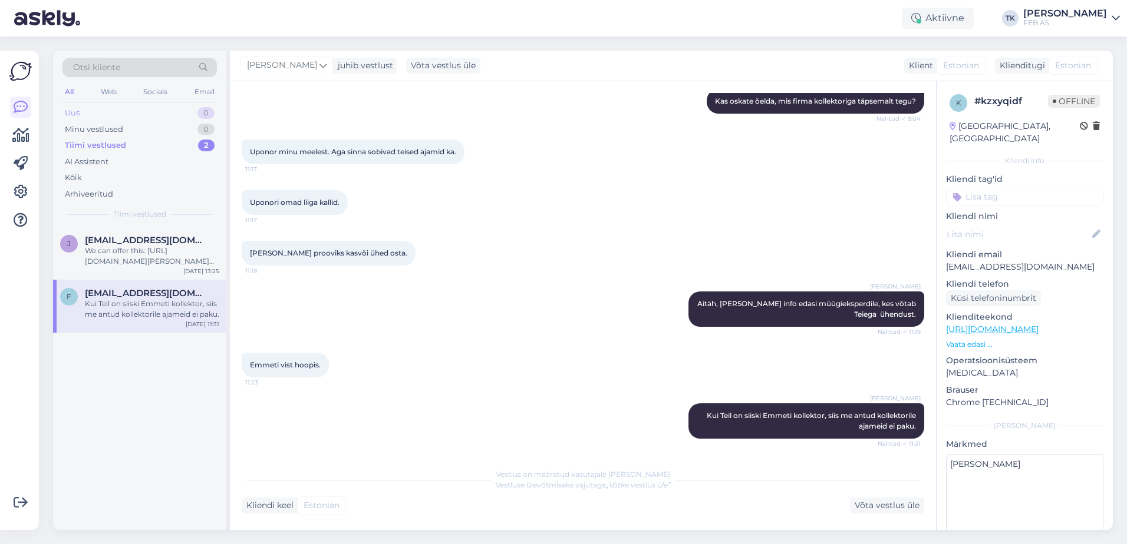
click at [107, 114] on div "Uus 0" at bounding box center [139, 113] width 154 height 16
